Goal: Use online tool/utility: Utilize a website feature to perform a specific function

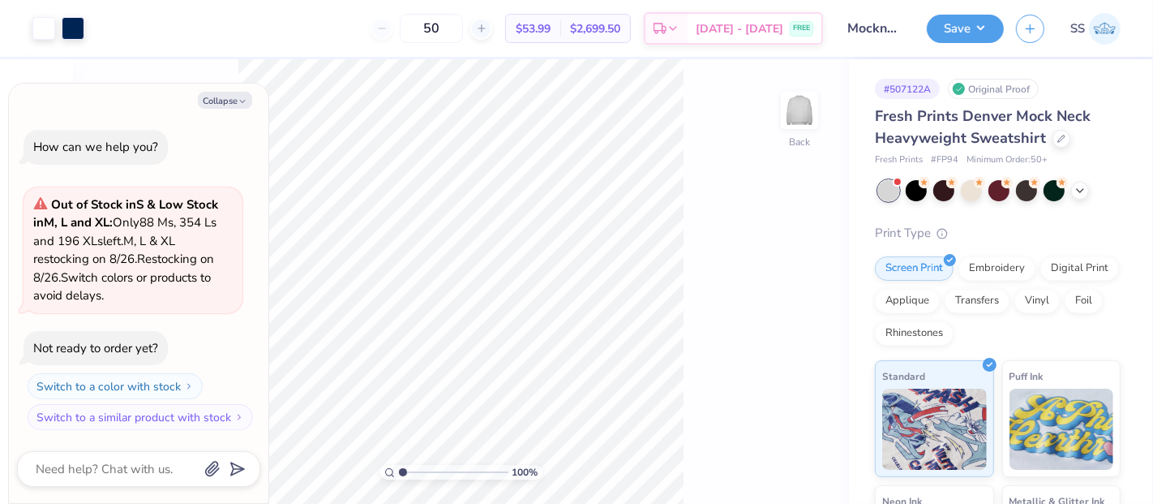
type textarea "x"
click at [776, 221] on input "11.00" at bounding box center [789, 219] width 58 height 23
type input "14.00"
type textarea "x"
type input "3.83"
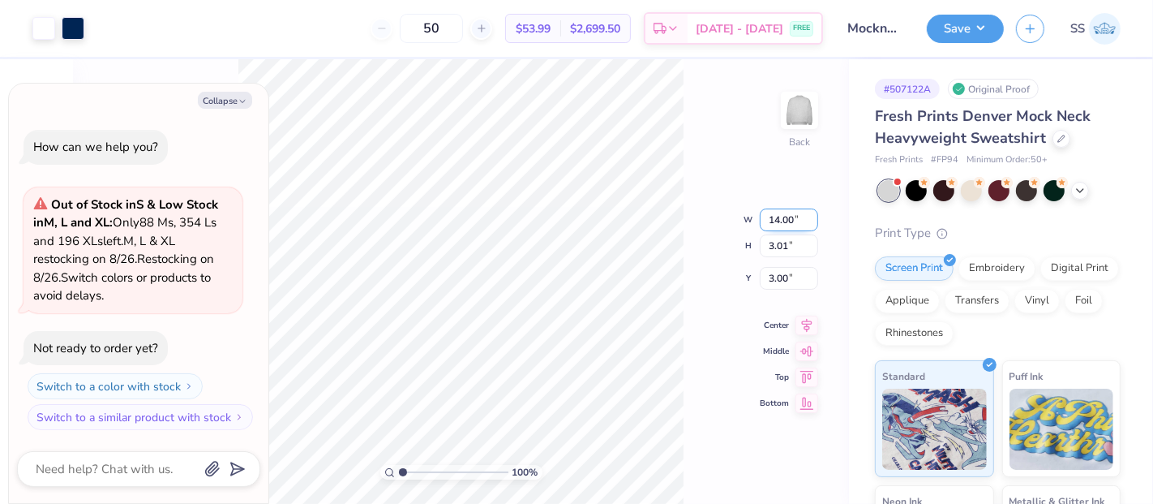
type input "2.59"
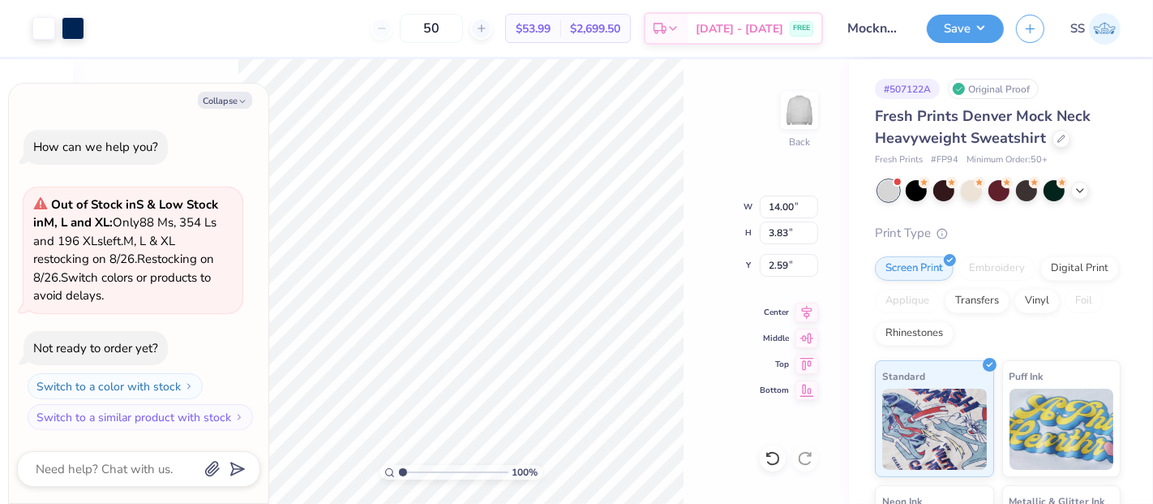
type textarea "x"
type input "3.00"
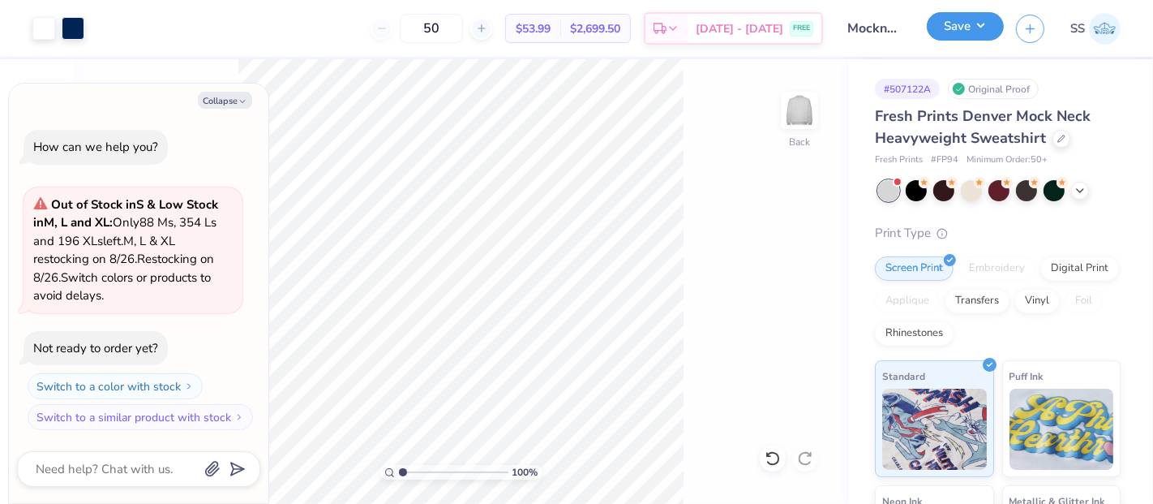
click at [948, 27] on button "Save" at bounding box center [965, 26] width 77 height 28
type textarea "x"
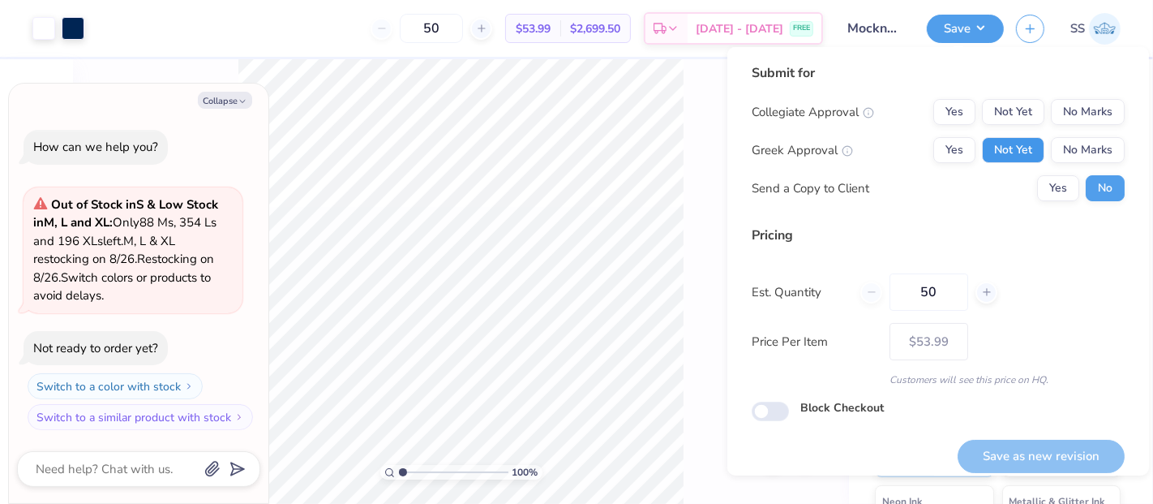
click at [1029, 144] on button "Not Yet" at bounding box center [1013, 150] width 62 height 26
click at [1064, 116] on button "No Marks" at bounding box center [1088, 112] width 74 height 26
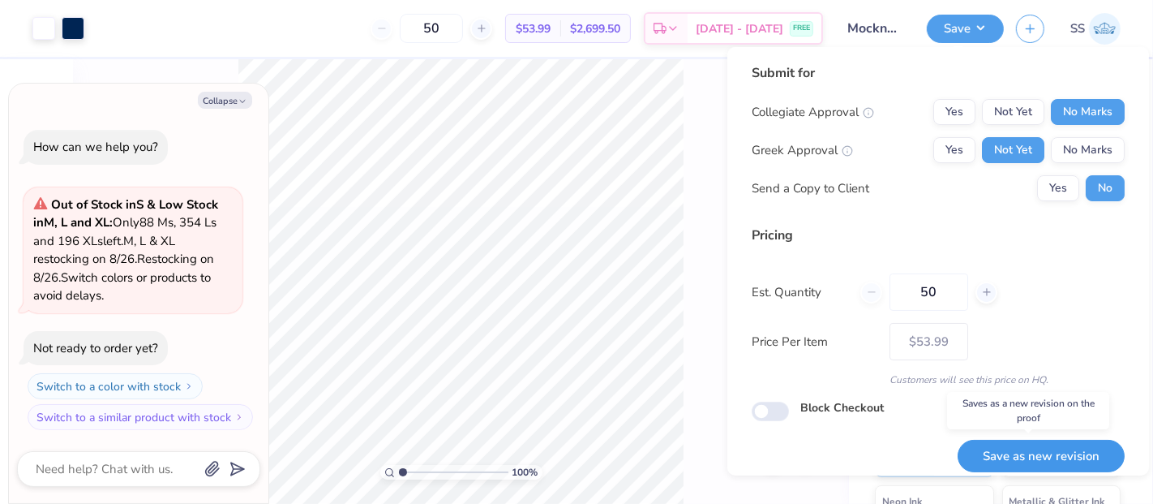
click at [997, 450] on button "Save as new revision" at bounding box center [1041, 456] width 167 height 33
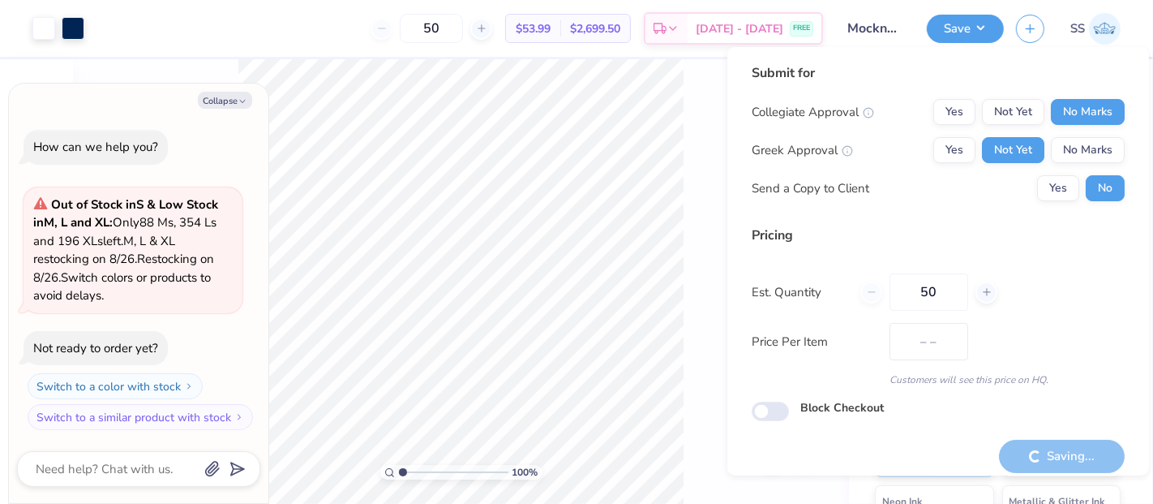
type input "$53.99"
type textarea "x"
